Goal: Task Accomplishment & Management: Use online tool/utility

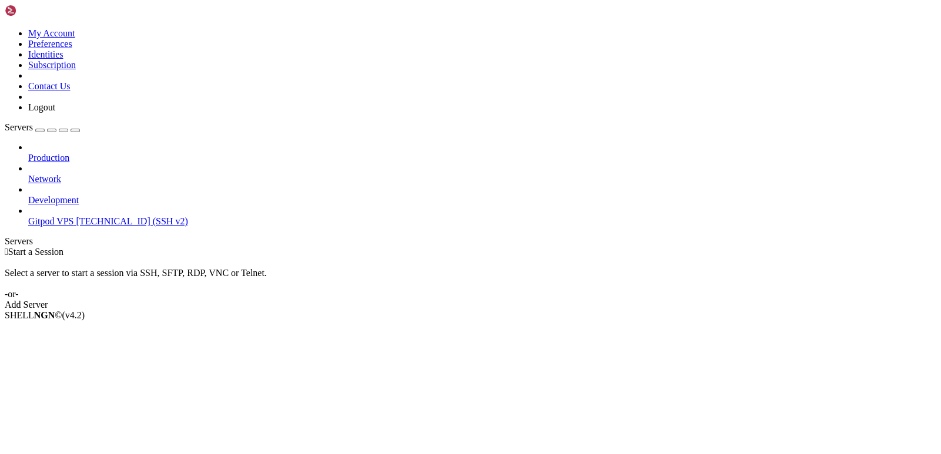
click at [100, 216] on span "[TECHNICAL_ID] (SSH v2)" at bounding box center [132, 221] width 112 height 10
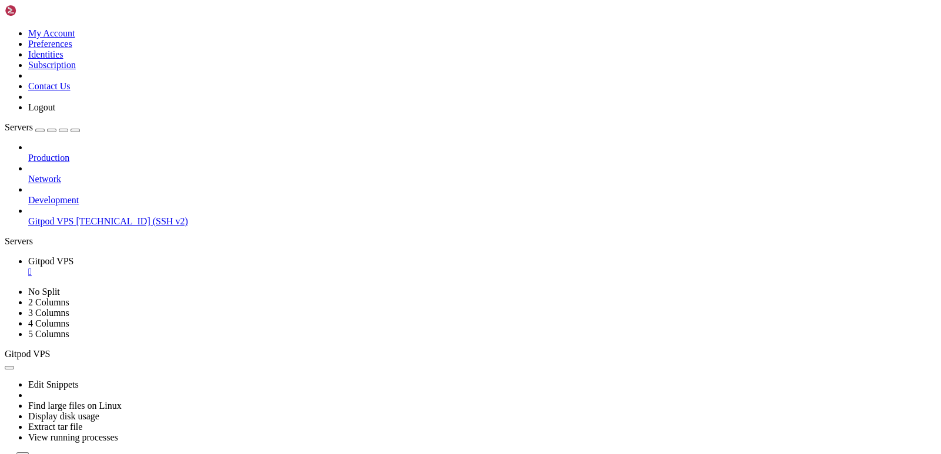
scroll to position [509, 0]
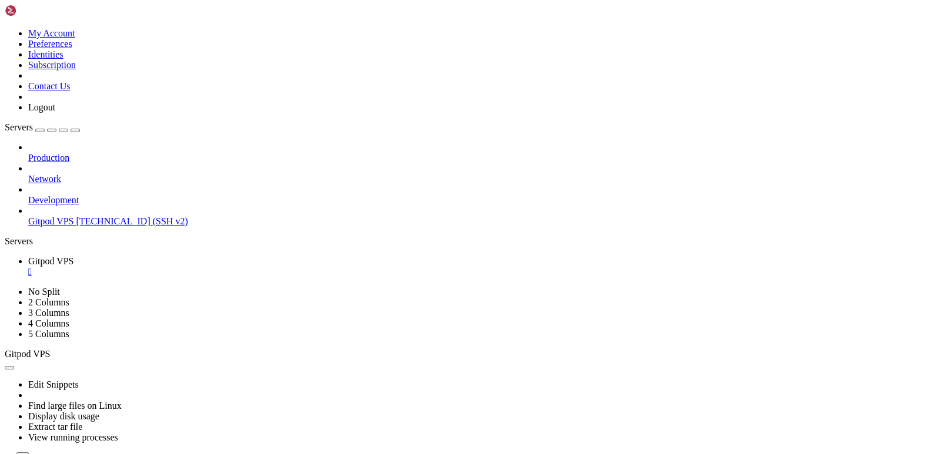
drag, startPoint x: 113, startPoint y: 371, endPoint x: 94, endPoint y: 283, distance: 90.3
click at [94, 227] on div "Production Network Development Gitpod VPS [TECHNICAL_ID] (SSH v2)" at bounding box center [471, 184] width 932 height 85
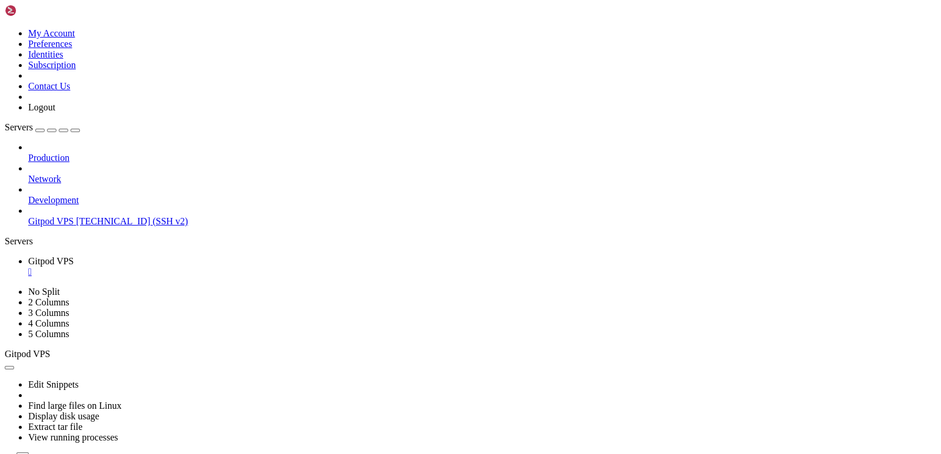
drag, startPoint x: 139, startPoint y: 369, endPoint x: 76, endPoint y: 427, distance: 85.3
click at [76, 227] on div "Production Network Development Gitpod VPS [TECHNICAL_ID] (SSH v2)" at bounding box center [471, 184] width 932 height 85
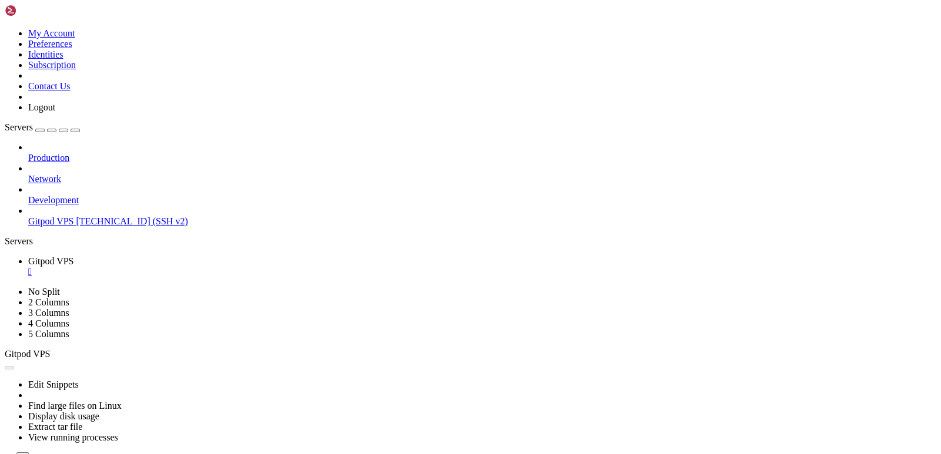
click at [99, 227] on div "Production Network Development Gitpod VPS [TECHNICAL_ID] (SSH v2)" at bounding box center [471, 184] width 932 height 85
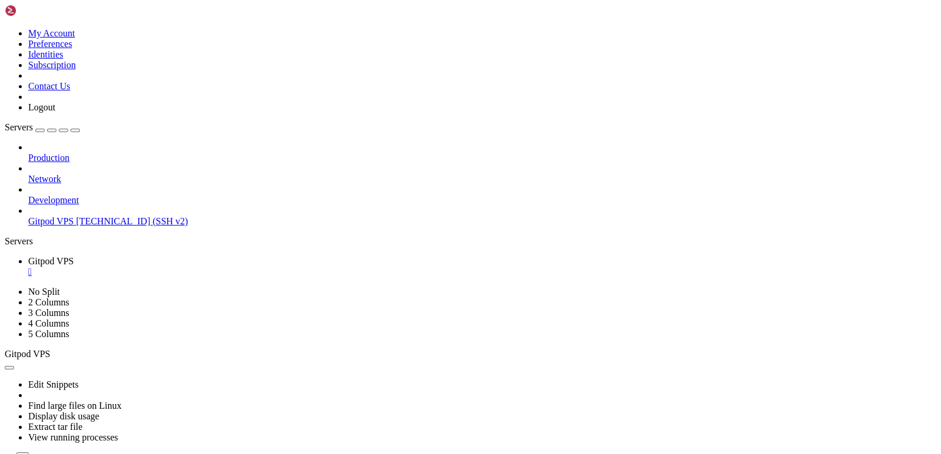
scroll to position [2118, 0]
drag, startPoint x: 111, startPoint y: 372, endPoint x: 50, endPoint y: 352, distance: 63.9
click at [50, 227] on div "Production Network Development Gitpod VPS [TECHNICAL_ID] (SSH v2)" at bounding box center [471, 184] width 932 height 85
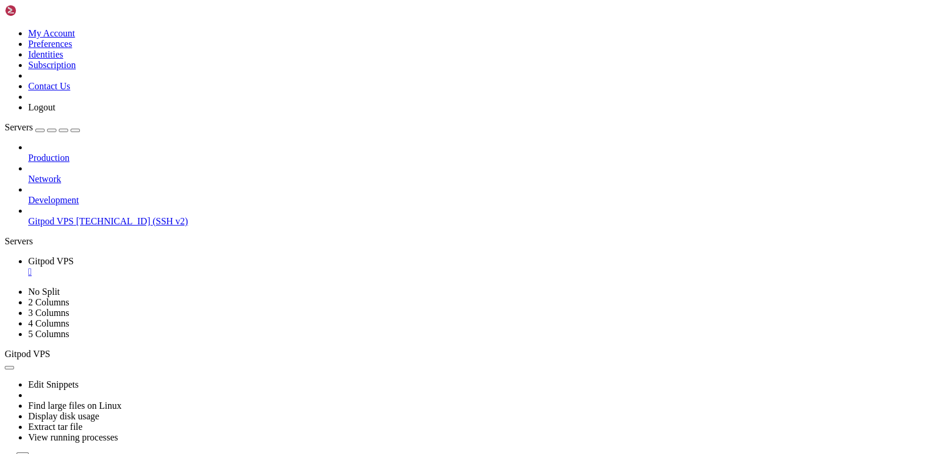
scroll to position [2368, 0]
drag, startPoint x: 114, startPoint y: 369, endPoint x: 105, endPoint y: 414, distance: 46.2
click at [105, 227] on div "Production Network Development Gitpod VPS [TECHNICAL_ID] (SSH v2)" at bounding box center [471, 184] width 932 height 85
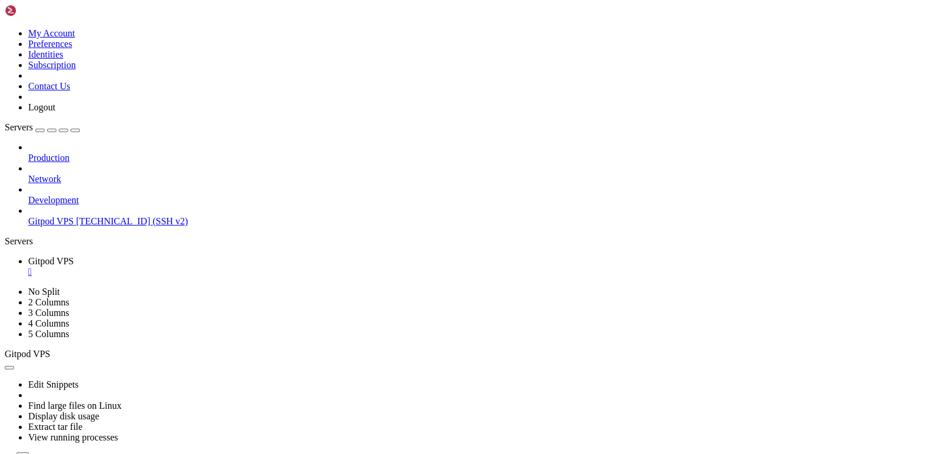
scroll to position [2757, 0]
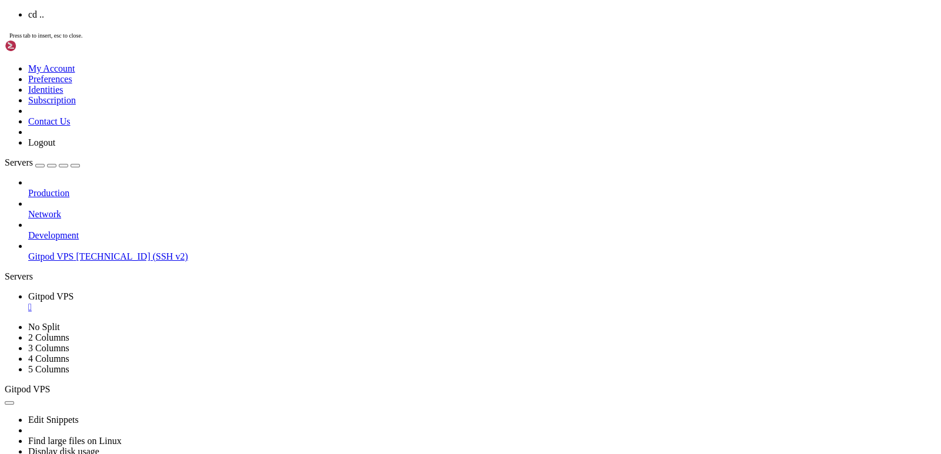
scroll to position [2798, 0]
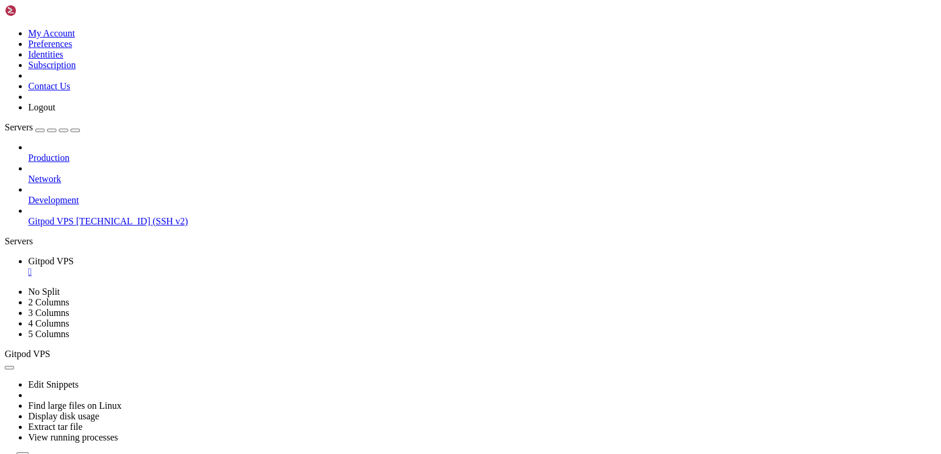
drag, startPoint x: 116, startPoint y: 370, endPoint x: 105, endPoint y: 382, distance: 16.6
click at [105, 227] on div "Production Network Development Gitpod VPS [TECHNICAL_ID] (SSH v2)" at bounding box center [471, 184] width 932 height 85
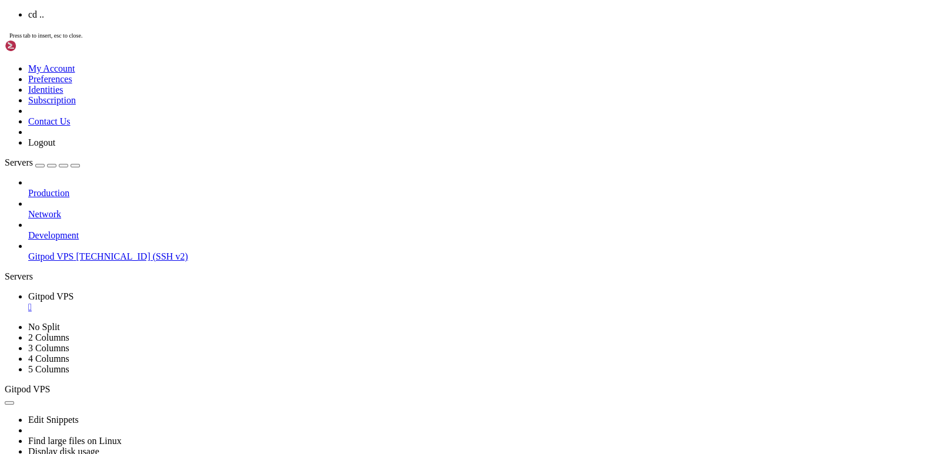
scroll to position [3227, 0]
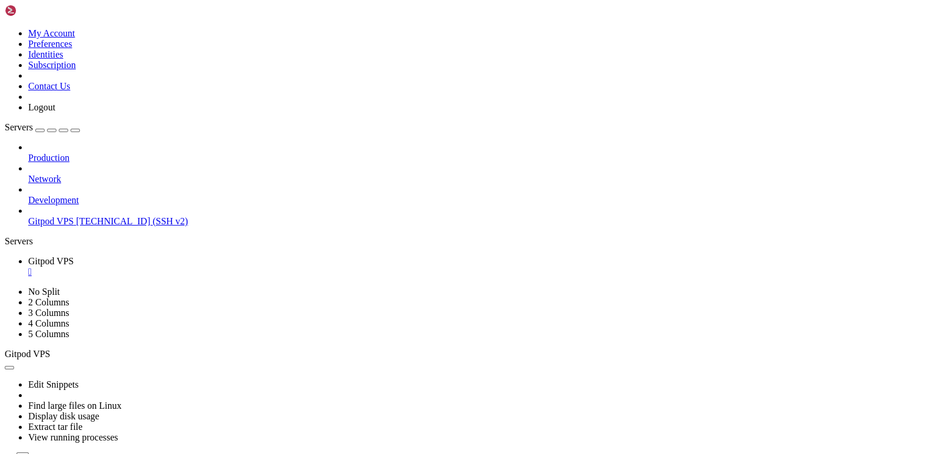
scroll to position [4476, 0]
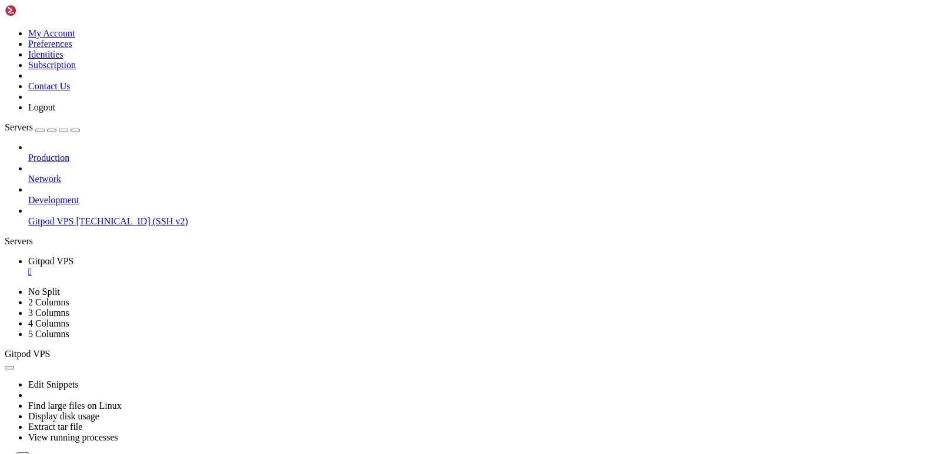
drag, startPoint x: 107, startPoint y: 371, endPoint x: 54, endPoint y: 391, distance: 56.6
click at [54, 227] on div "Production Network Development Gitpod VPS [TECHNICAL_ID] (SSH v2)" at bounding box center [471, 184] width 932 height 85
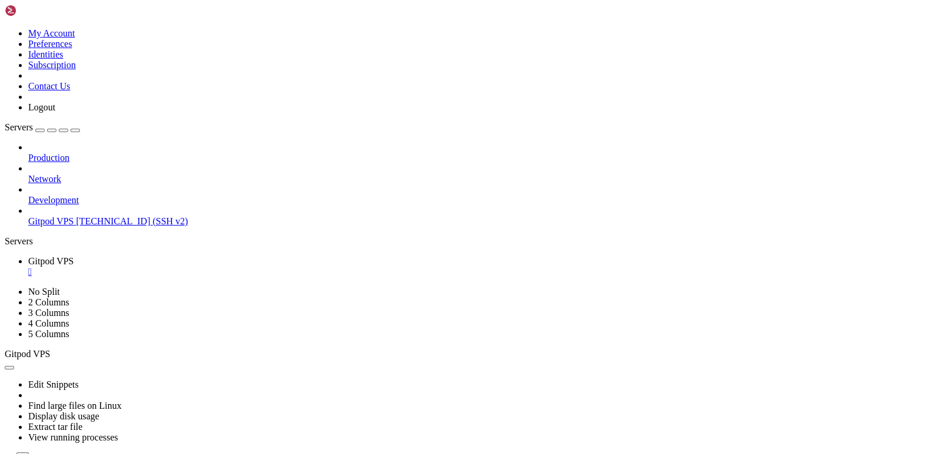
drag, startPoint x: 125, startPoint y: 373, endPoint x: 90, endPoint y: 406, distance: 47.8
click at [90, 227] on div "Production Network Development Gitpod VPS [TECHNICAL_ID] (SSH v2)" at bounding box center [471, 184] width 932 height 85
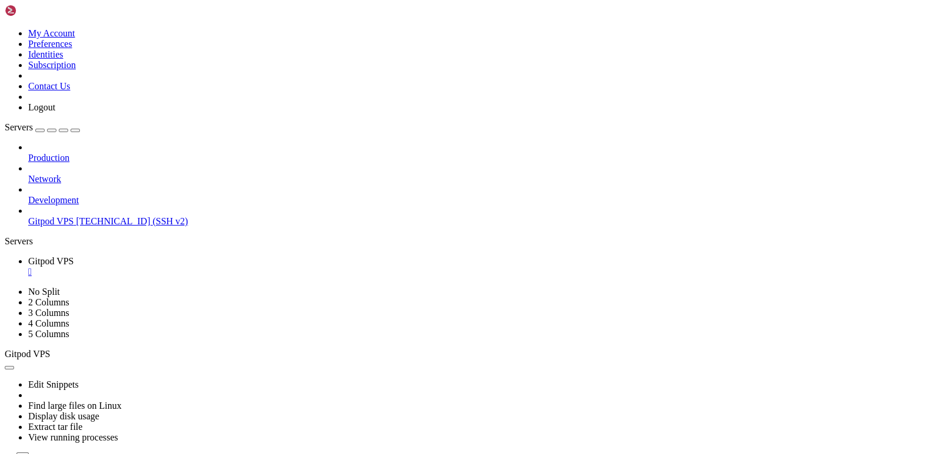
scroll to position [4986, 0]
drag, startPoint x: 129, startPoint y: 370, endPoint x: 25, endPoint y: 358, distance: 105.3
click at [24, 227] on div "Production Network Development Gitpod VPS [TECHNICAL_ID] (SSH v2)" at bounding box center [471, 184] width 932 height 85
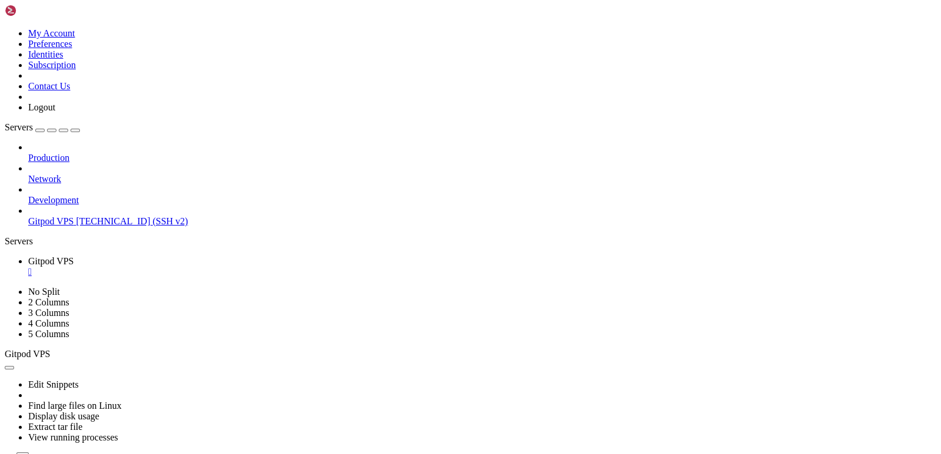
scroll to position [5016, 0]
drag, startPoint x: 111, startPoint y: 368, endPoint x: 125, endPoint y: 409, distance: 42.9
click at [125, 227] on div "Production Network Development Gitpod VPS [TECHNICAL_ID] (SSH v2)" at bounding box center [471, 184] width 932 height 85
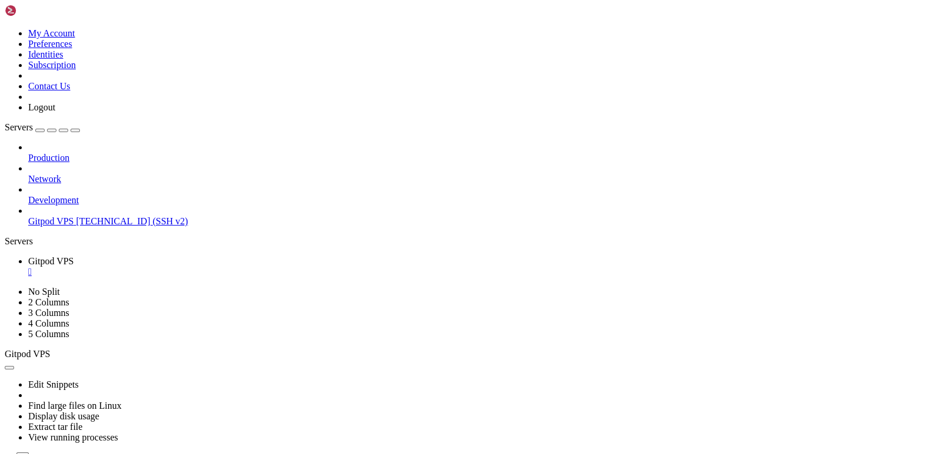
drag, startPoint x: 125, startPoint y: 370, endPoint x: 89, endPoint y: 403, distance: 47.8
click at [89, 227] on div "Production Network Development Gitpod VPS [TECHNICAL_ID] (SSH v2)" at bounding box center [471, 184] width 932 height 85
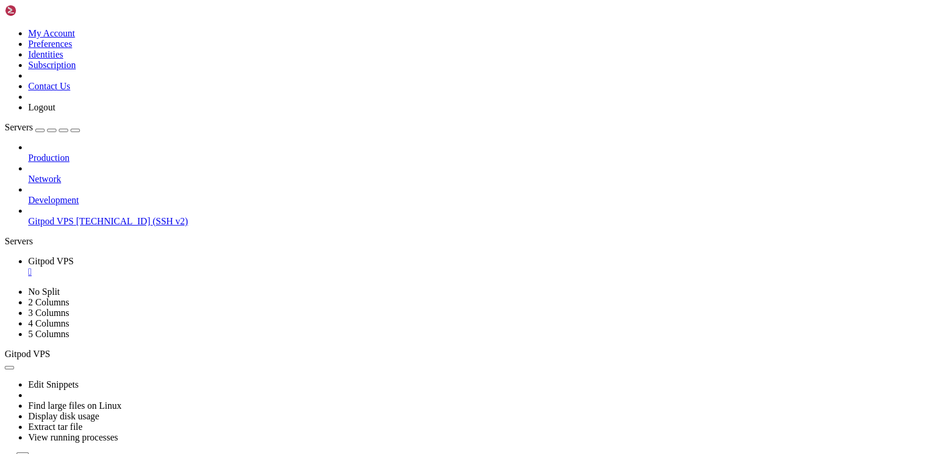
click at [9, 454] on icon "button" at bounding box center [9, 461] width 0 height 0
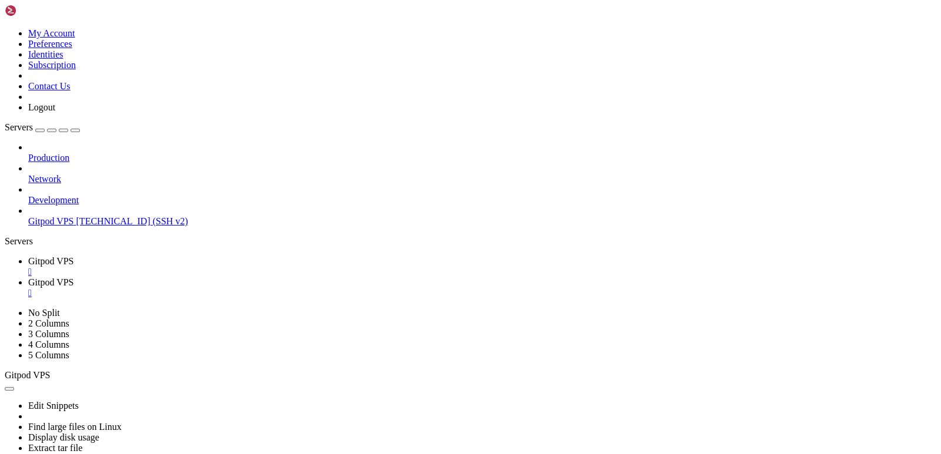
click at [74, 256] on span "Gitpod VPS" at bounding box center [51, 261] width 46 height 10
click at [74, 277] on span "Gitpod VPS" at bounding box center [51, 282] width 46 height 10
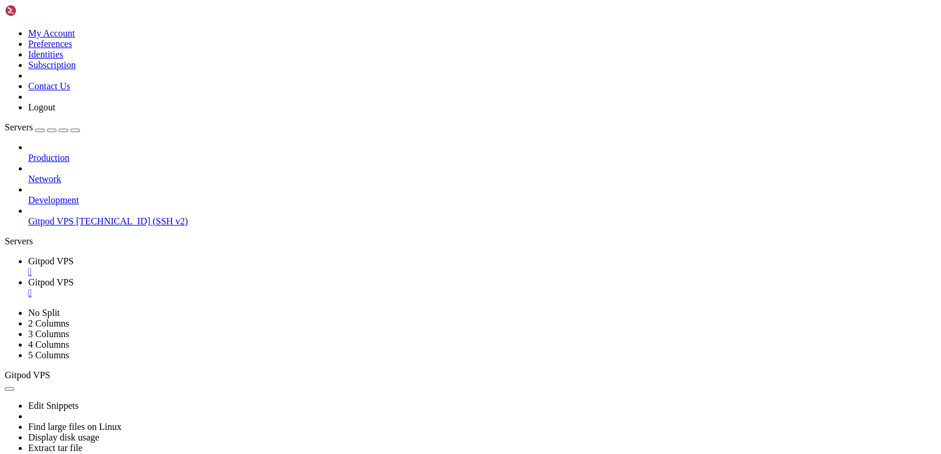
type input "/home/stas"
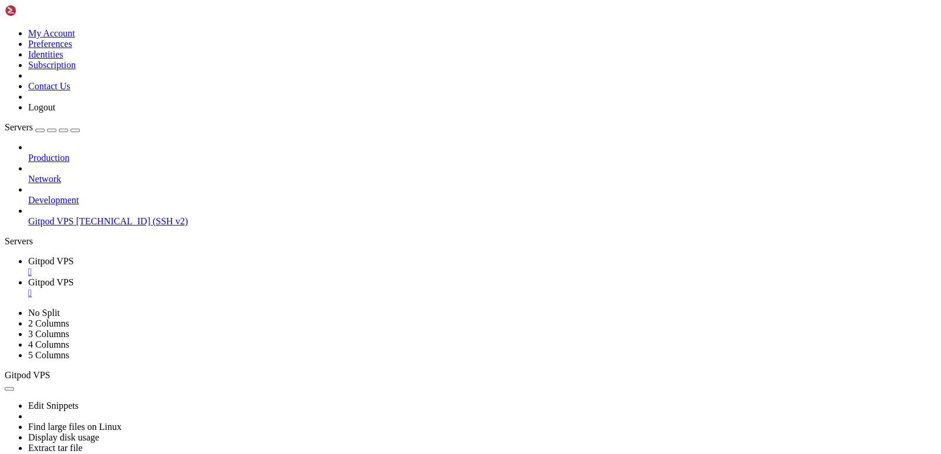
drag, startPoint x: 820, startPoint y: 431, endPoint x: 790, endPoint y: 432, distance: 30.0
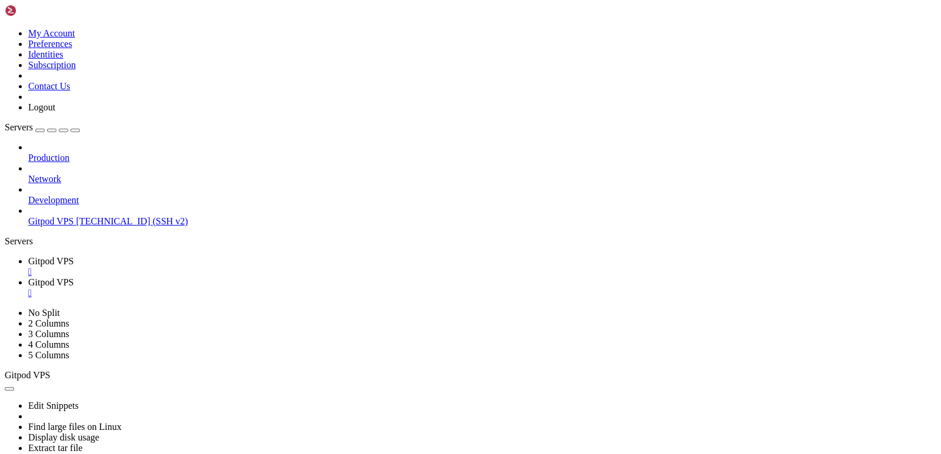
drag, startPoint x: 788, startPoint y: 432, endPoint x: 747, endPoint y: 437, distance: 41.4
drag, startPoint x: 744, startPoint y: 437, endPoint x: 718, endPoint y: 437, distance: 25.9
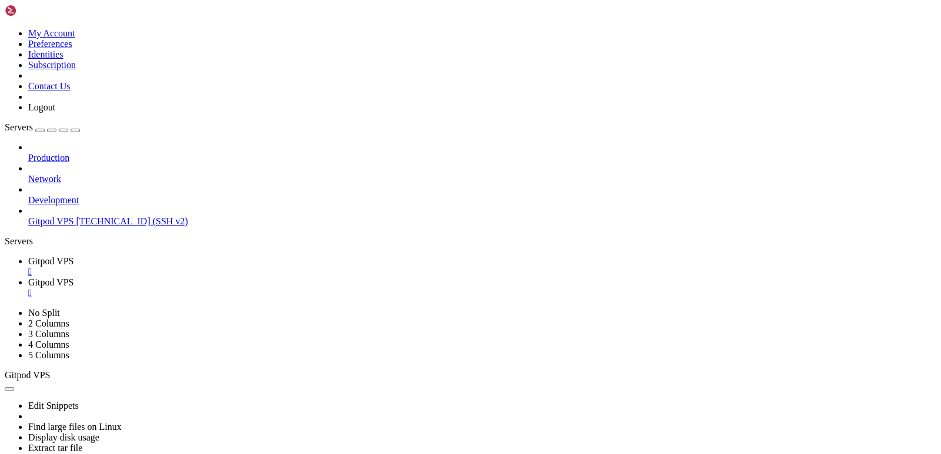
click at [303, 288] on div "" at bounding box center [482, 293] width 908 height 11
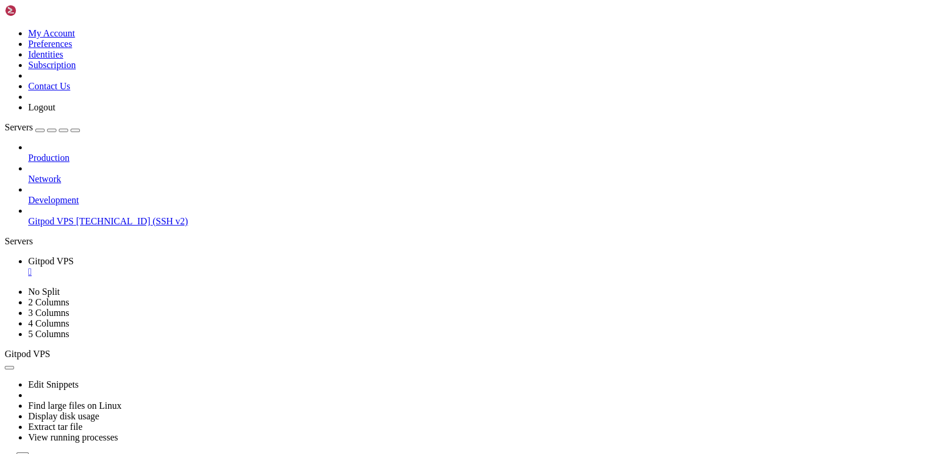
drag, startPoint x: 118, startPoint y: 835, endPoint x: 100, endPoint y: 834, distance: 17.7
drag, startPoint x: 106, startPoint y: 369, endPoint x: 26, endPoint y: 390, distance: 82.1
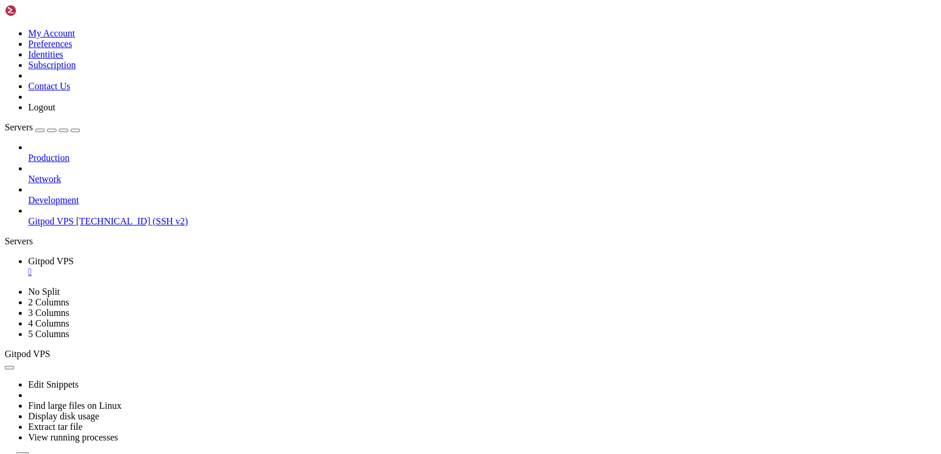
click at [26, 227] on div "Production Network Development Gitpod VPS [TECHNICAL_ID] (SSH v2)" at bounding box center [471, 184] width 932 height 85
